Goal: Information Seeking & Learning: Learn about a topic

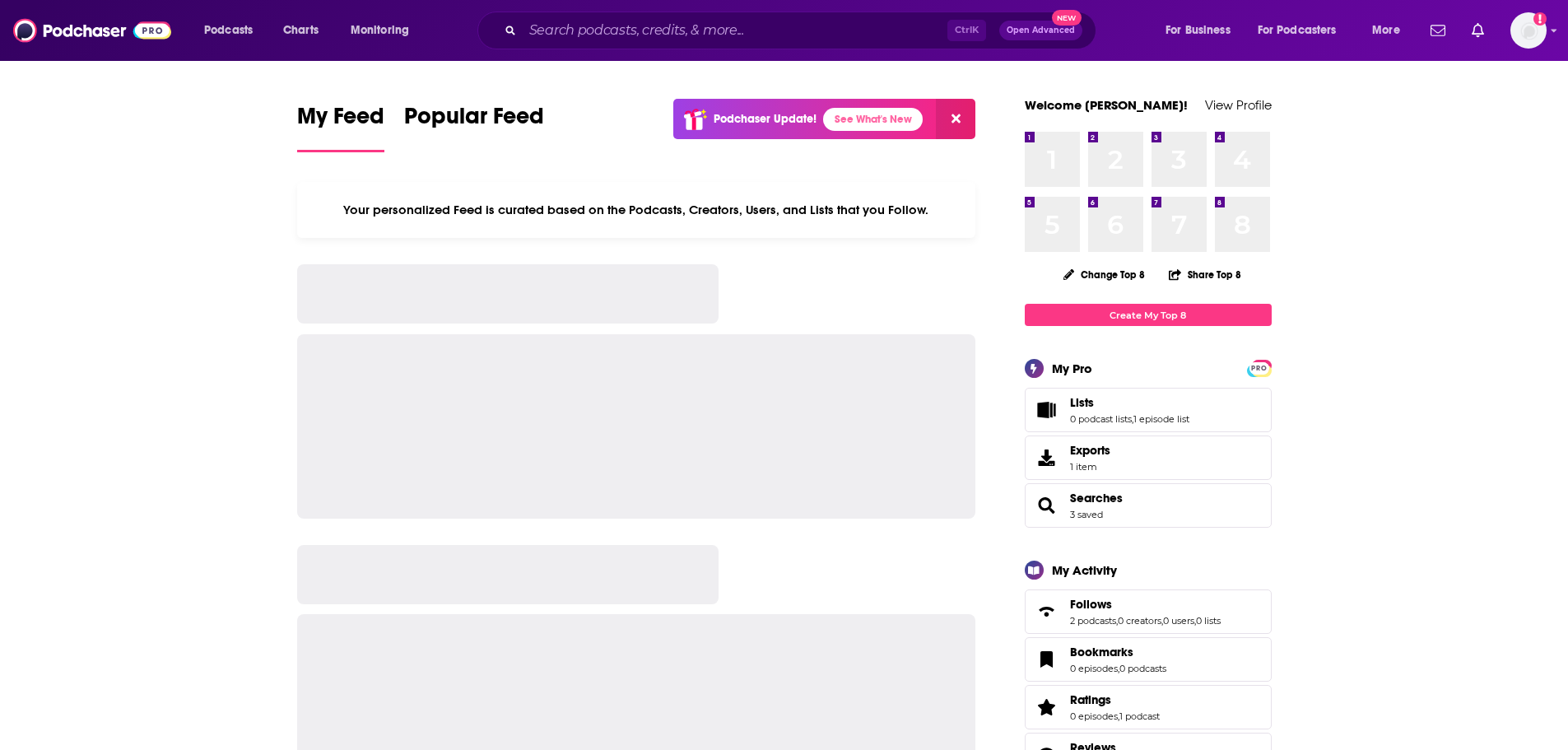
drag, startPoint x: 0, startPoint y: 0, endPoint x: 676, endPoint y: 24, distance: 676.4
click at [676, 24] on input "Search podcasts, credits, & more..." at bounding box center [735, 30] width 425 height 26
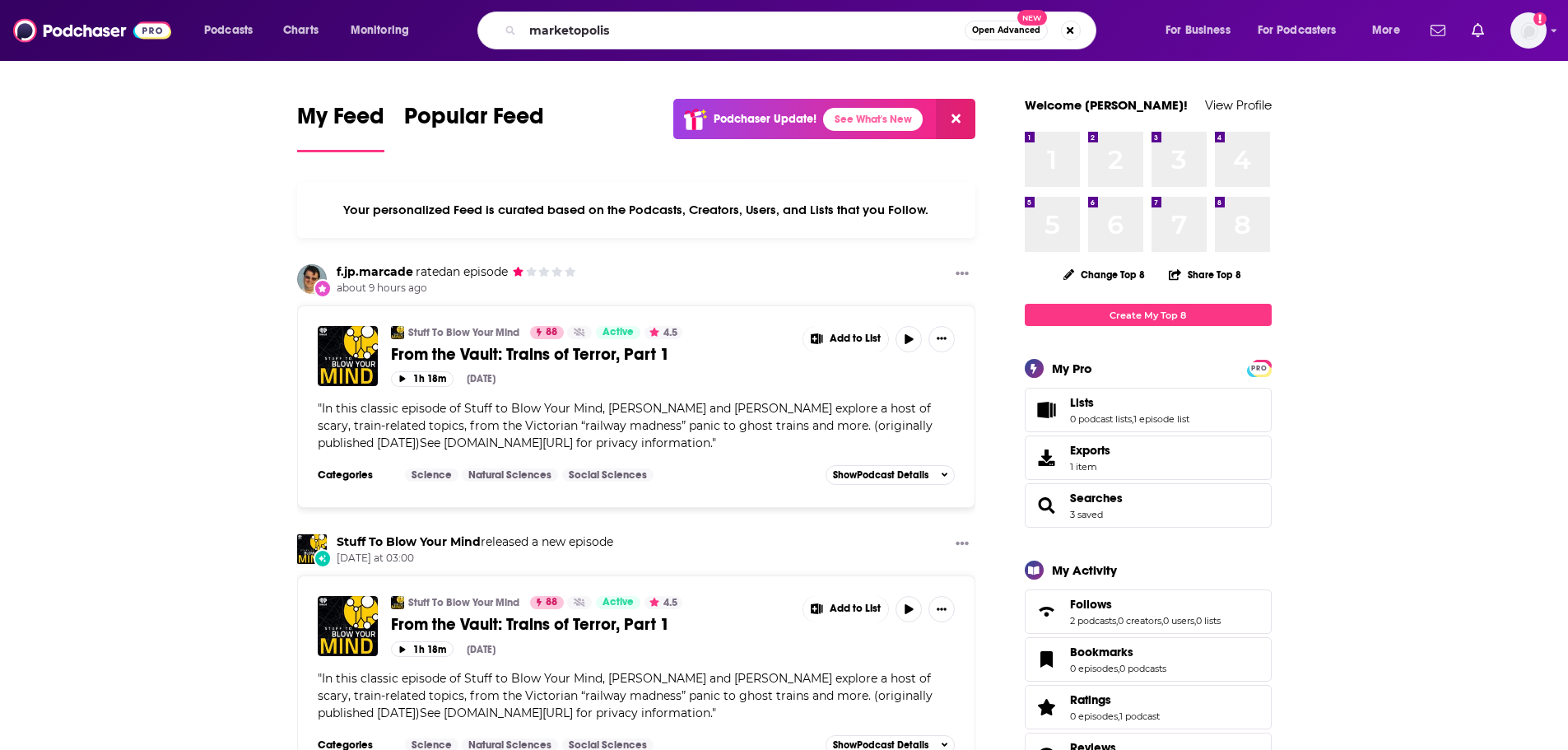
type input "marketopolis"
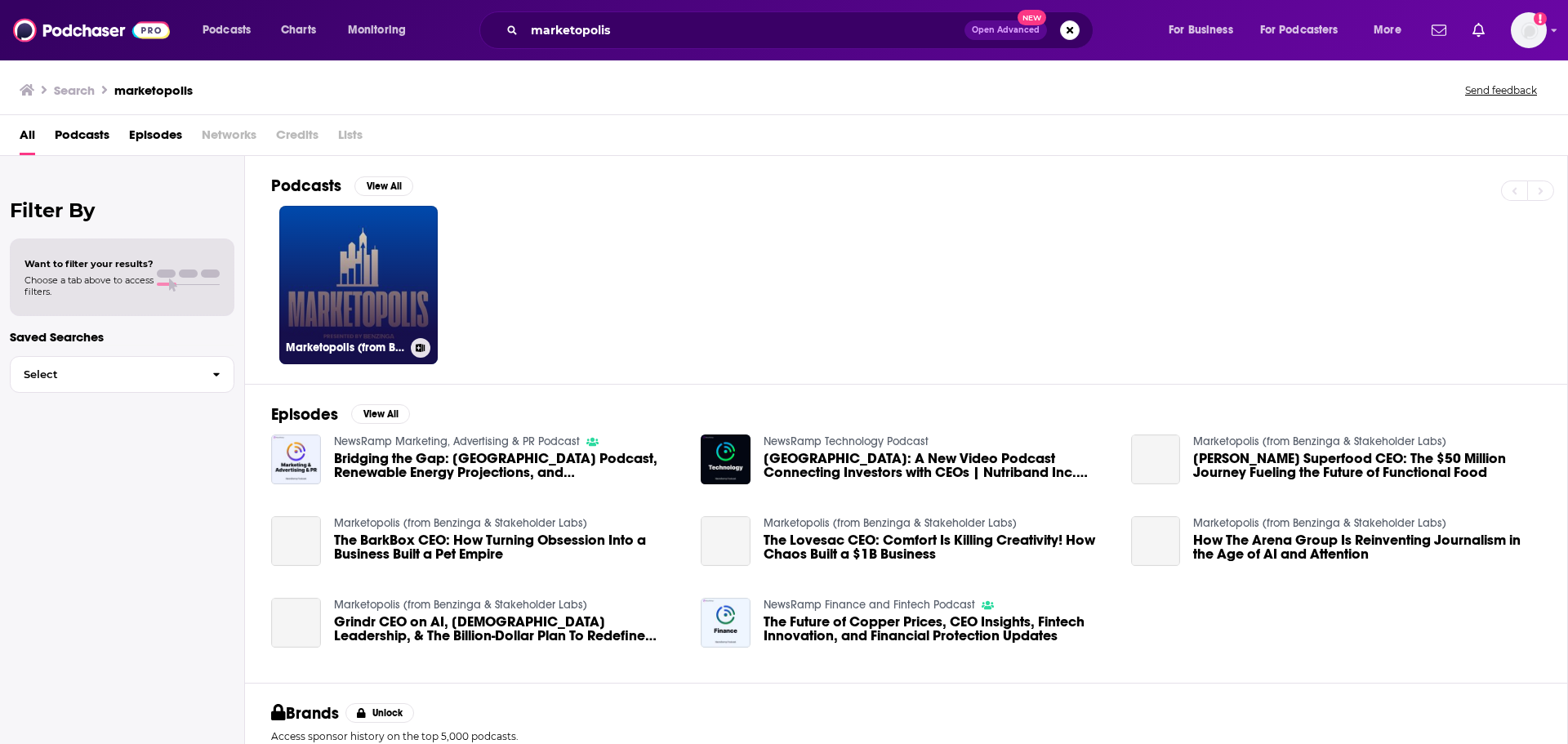
click at [343, 277] on link "Marketopolis (from Benzinga & Stakeholder Labs)" at bounding box center [358, 285] width 158 height 158
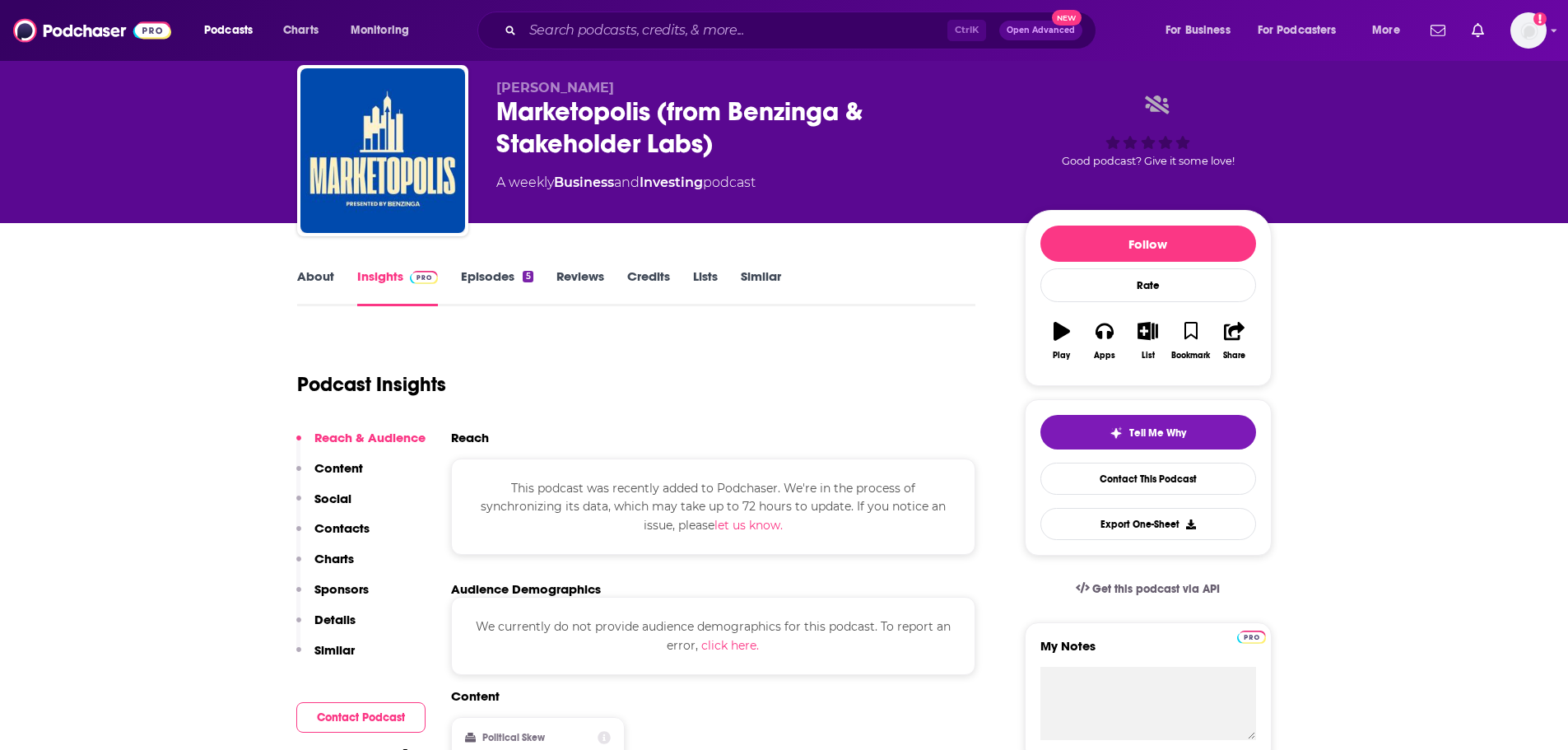
scroll to position [83, 0]
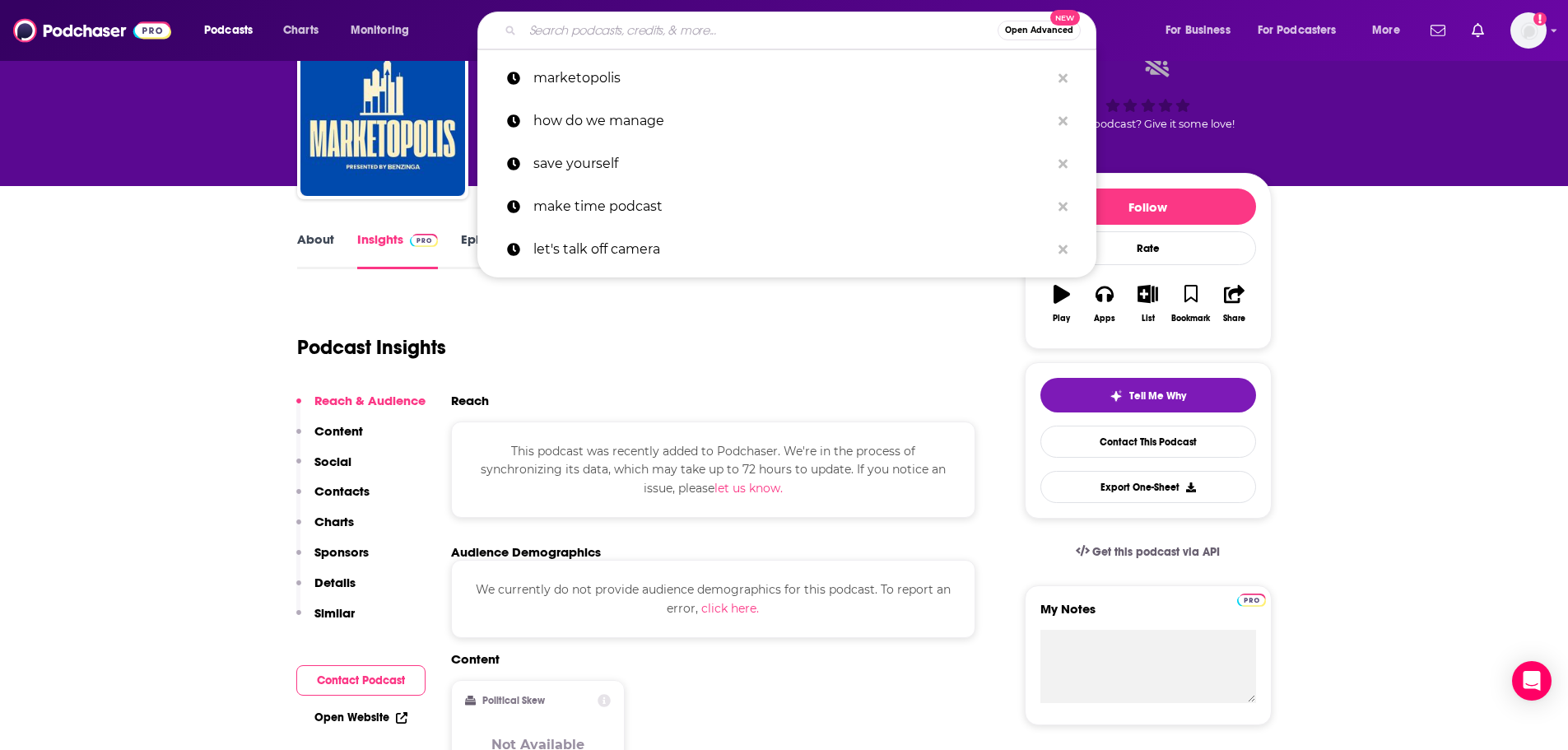
click at [582, 26] on input "Search podcasts, credits, & more..." at bounding box center [760, 30] width 475 height 26
paste input "Biohacking Beauty: The Anti-Aging Skincare Podcast"
type input "Biohacking Beauty: The Anti-Aging Skincare Podcast"
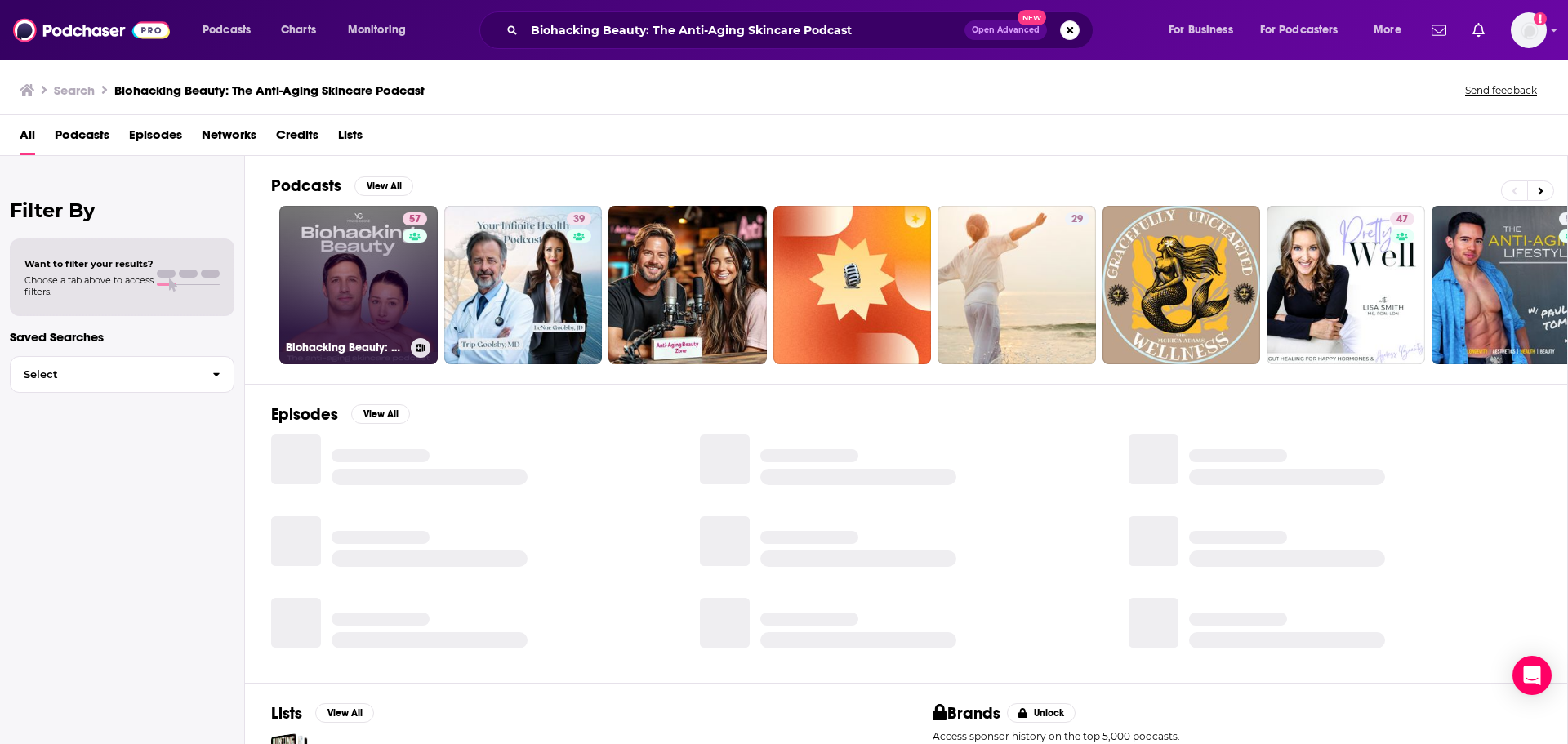
click at [385, 281] on link "57 Biohacking Beauty: The Anti-Aging Skincare Podcast" at bounding box center [358, 285] width 158 height 158
